Goal: Navigation & Orientation: Go to known website

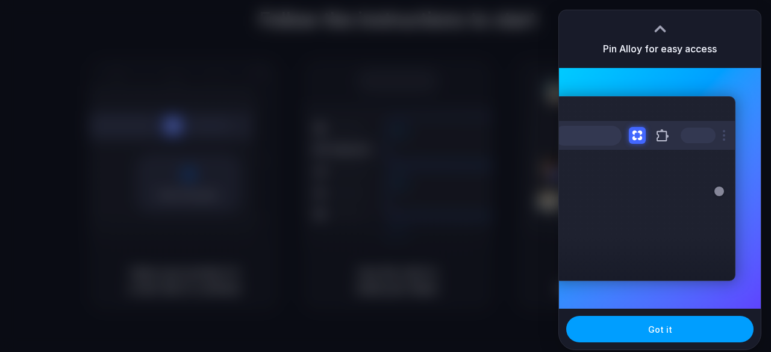
click at [666, 327] on span "Got it" at bounding box center [660, 330] width 24 height 13
